Goal: Transaction & Acquisition: Book appointment/travel/reservation

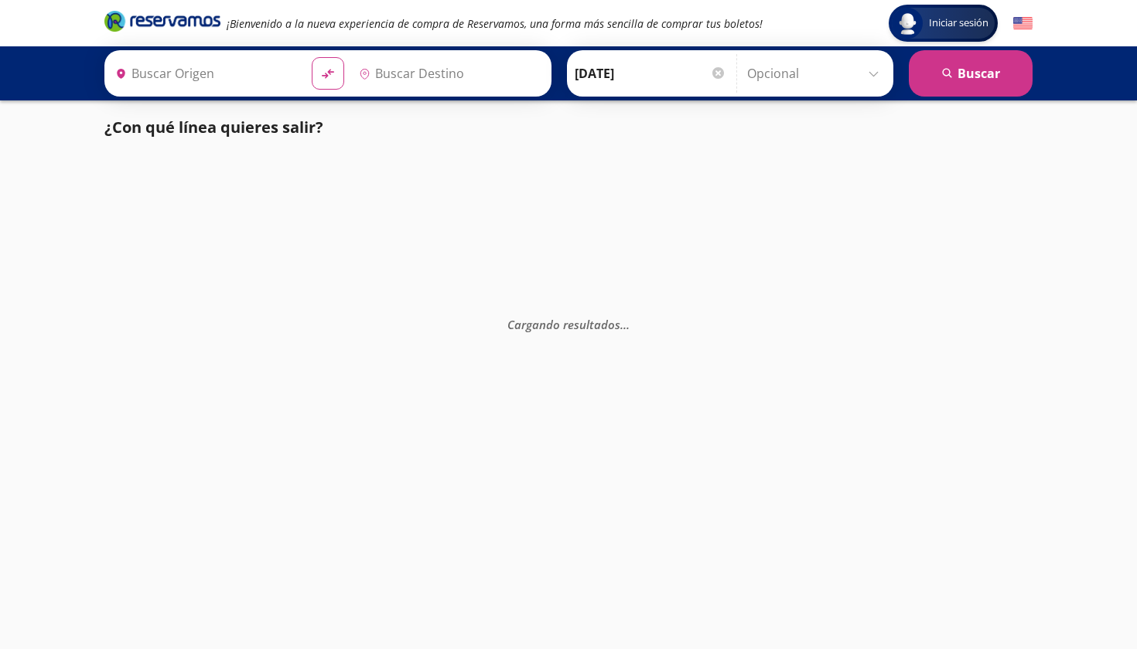
type input "[GEOGRAPHIC_DATA], [GEOGRAPHIC_DATA]"
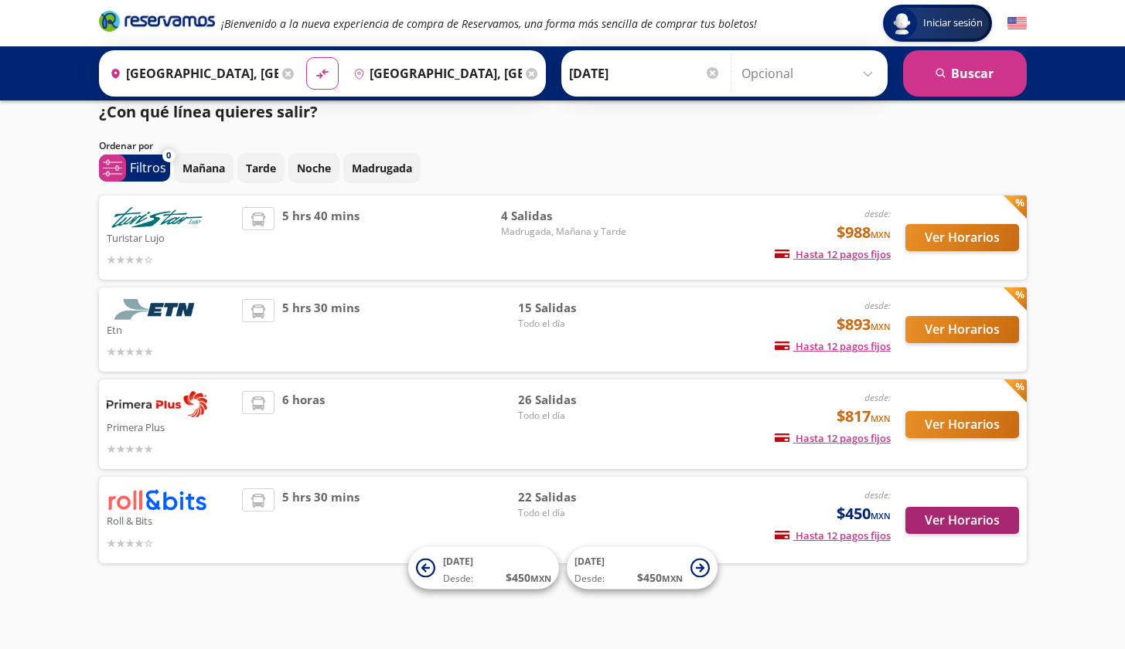
scroll to position [15, 0]
click at [954, 520] on button "Ver Horarios" at bounding box center [962, 521] width 114 height 27
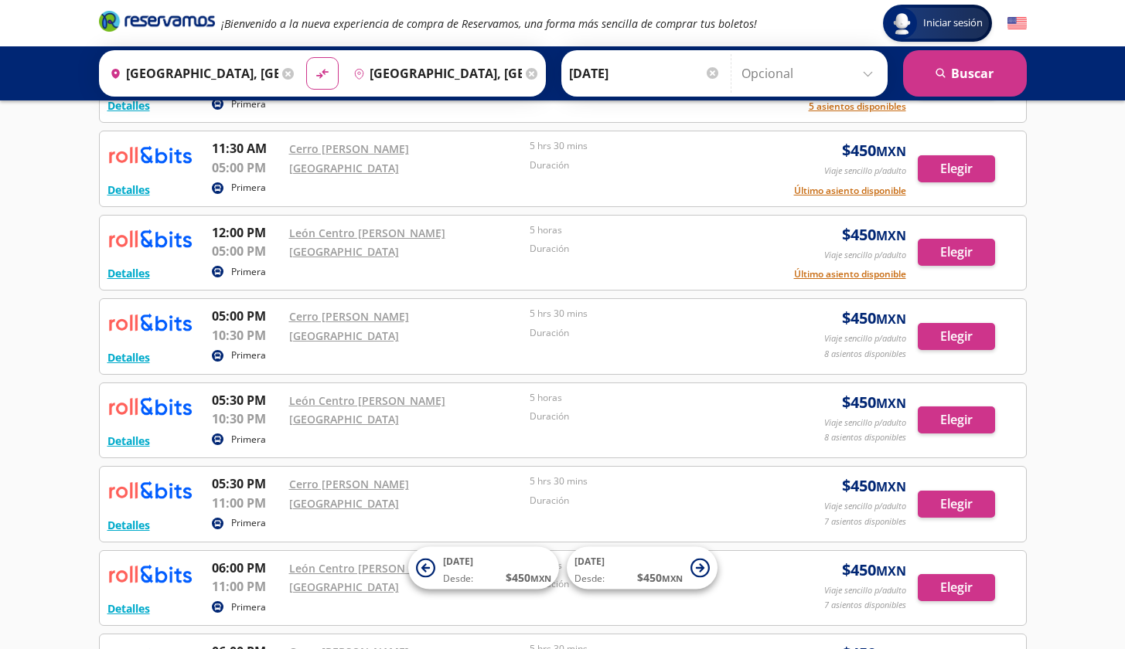
scroll to position [1055, 0]
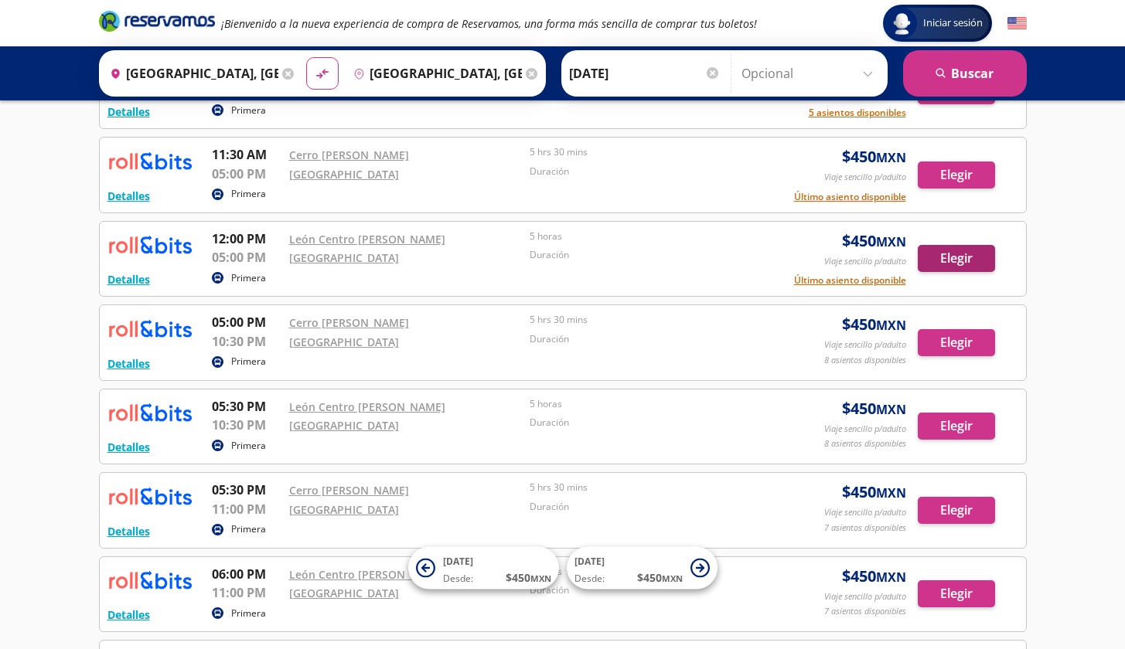
click at [931, 254] on button "Elegir" at bounding box center [956, 258] width 77 height 27
